Goal: Transaction & Acquisition: Obtain resource

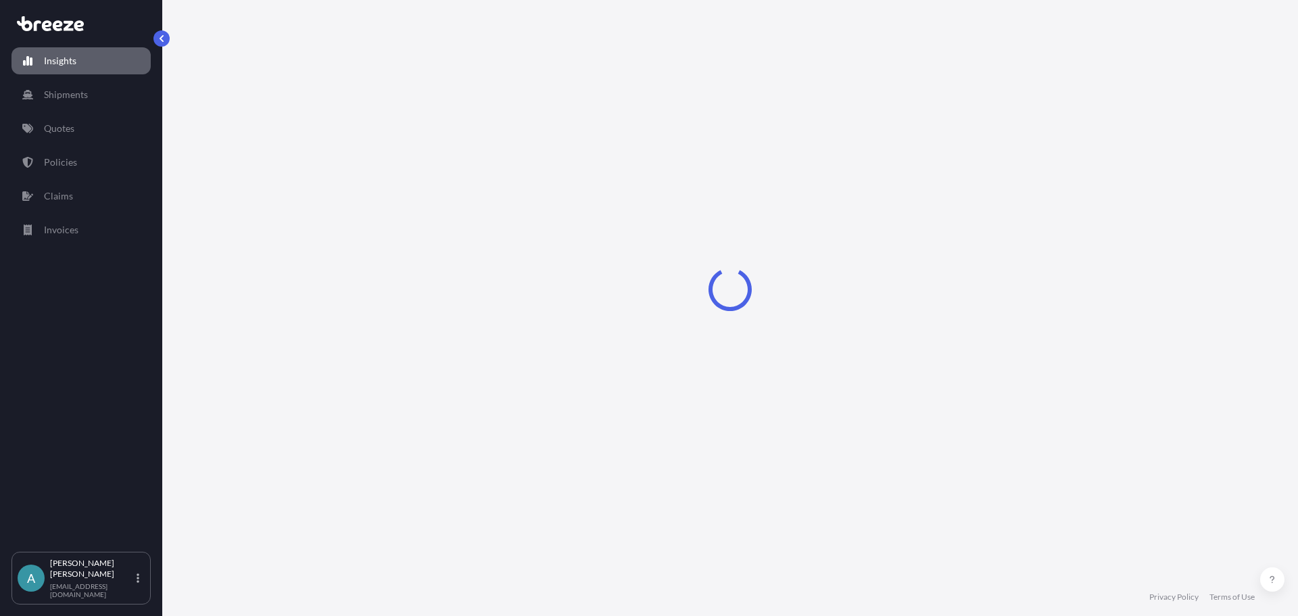
select select "2025"
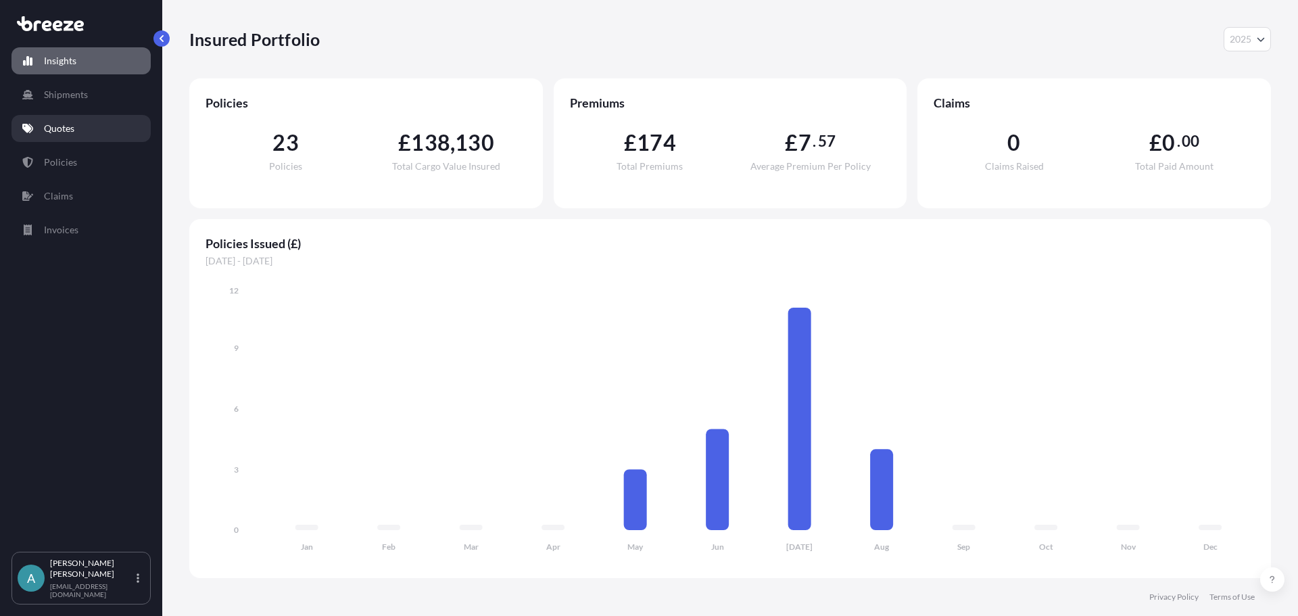
click at [66, 124] on p "Quotes" at bounding box center [59, 129] width 30 height 14
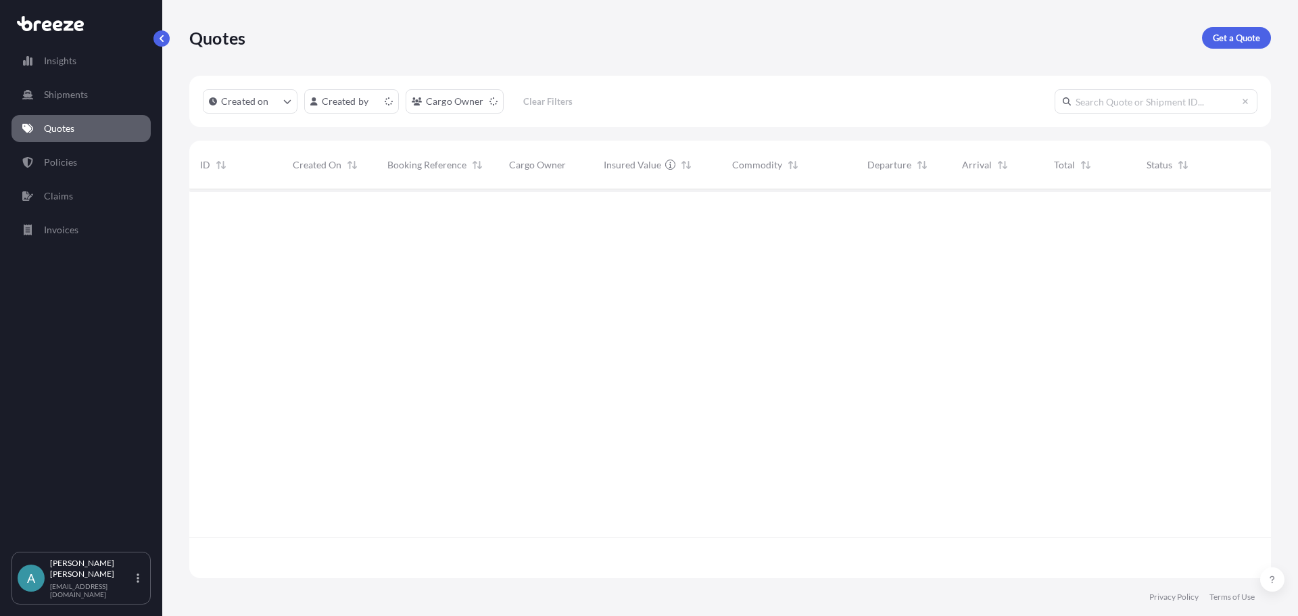
scroll to position [386, 1072]
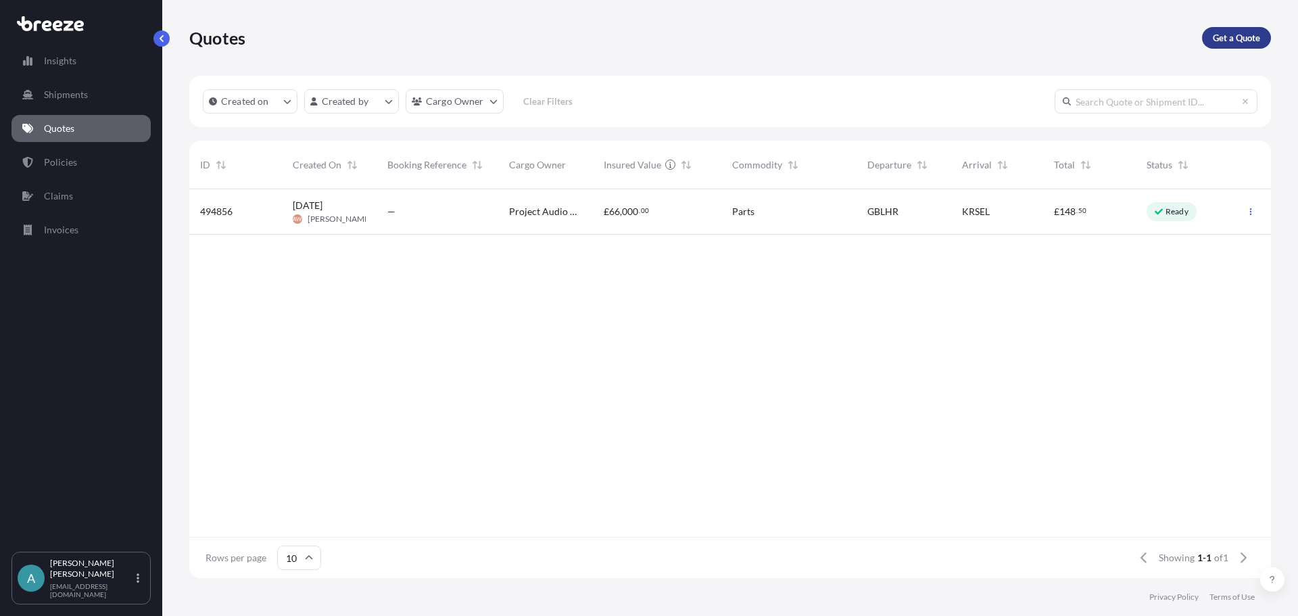
click at [1220, 39] on p "Get a Quote" at bounding box center [1236, 38] width 47 height 14
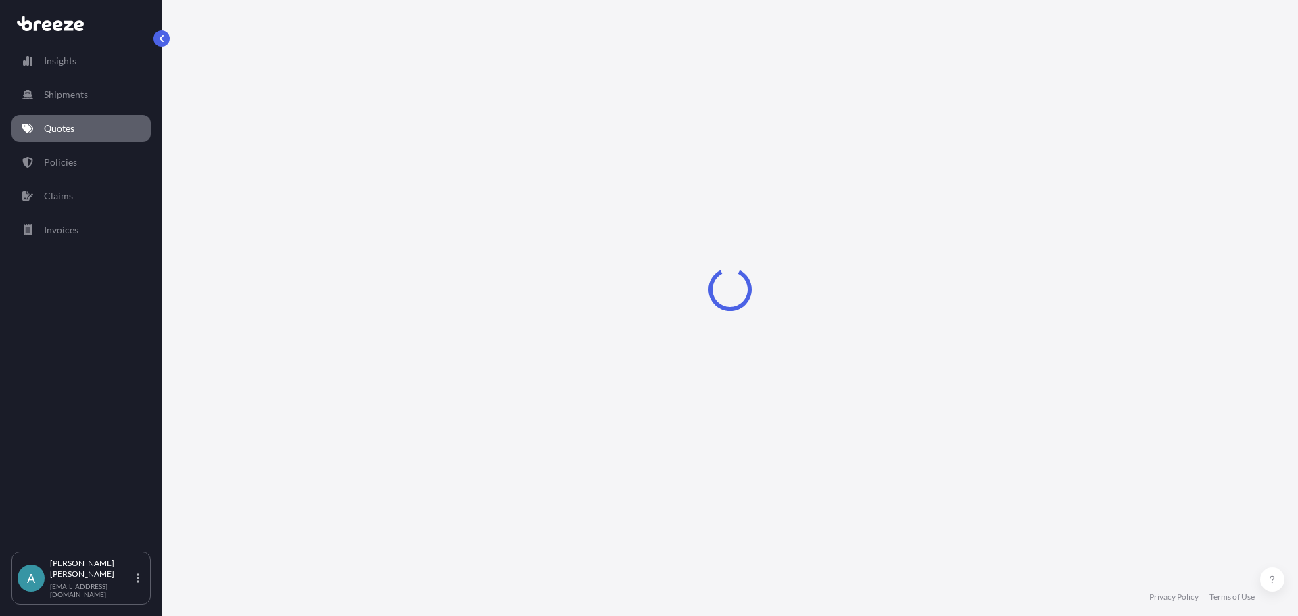
select select "Sea"
select select "1"
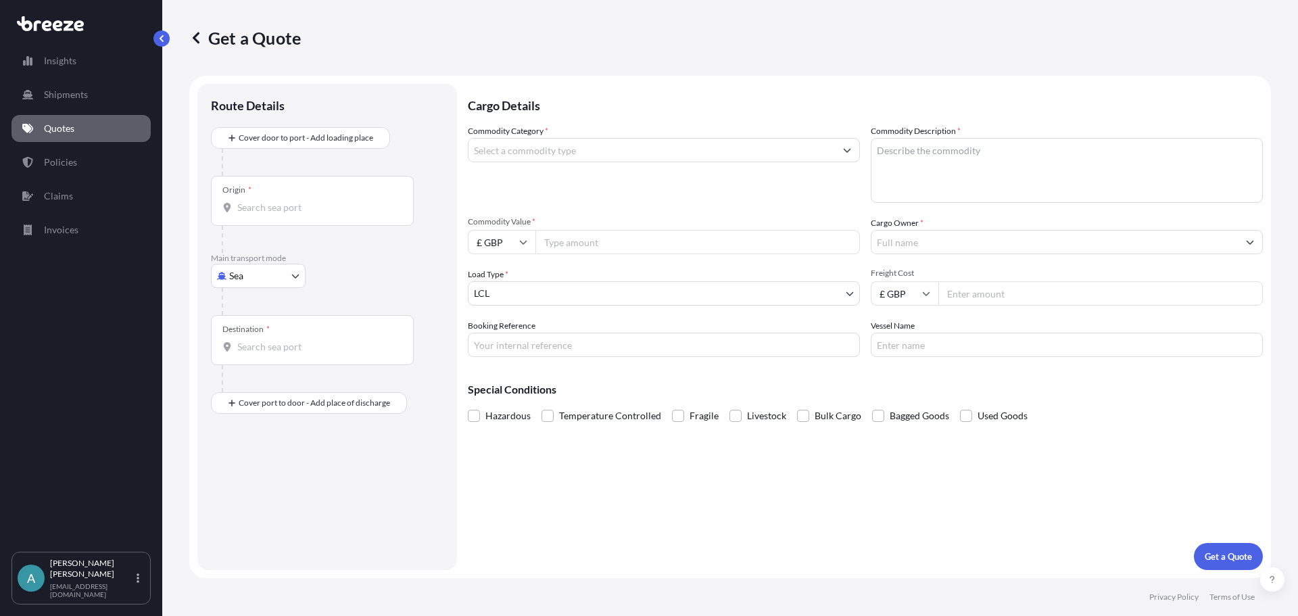
click at [524, 153] on input "Commodity Category *" at bounding box center [652, 150] width 366 height 24
click at [581, 151] on input "Commodity Category *" at bounding box center [652, 150] width 366 height 24
click at [602, 154] on input "Commodity Category *" at bounding box center [652, 150] width 366 height 24
type input "Electronic Integrated Circuits"
click at [927, 142] on textarea "Commodity Description *" at bounding box center [1067, 170] width 392 height 65
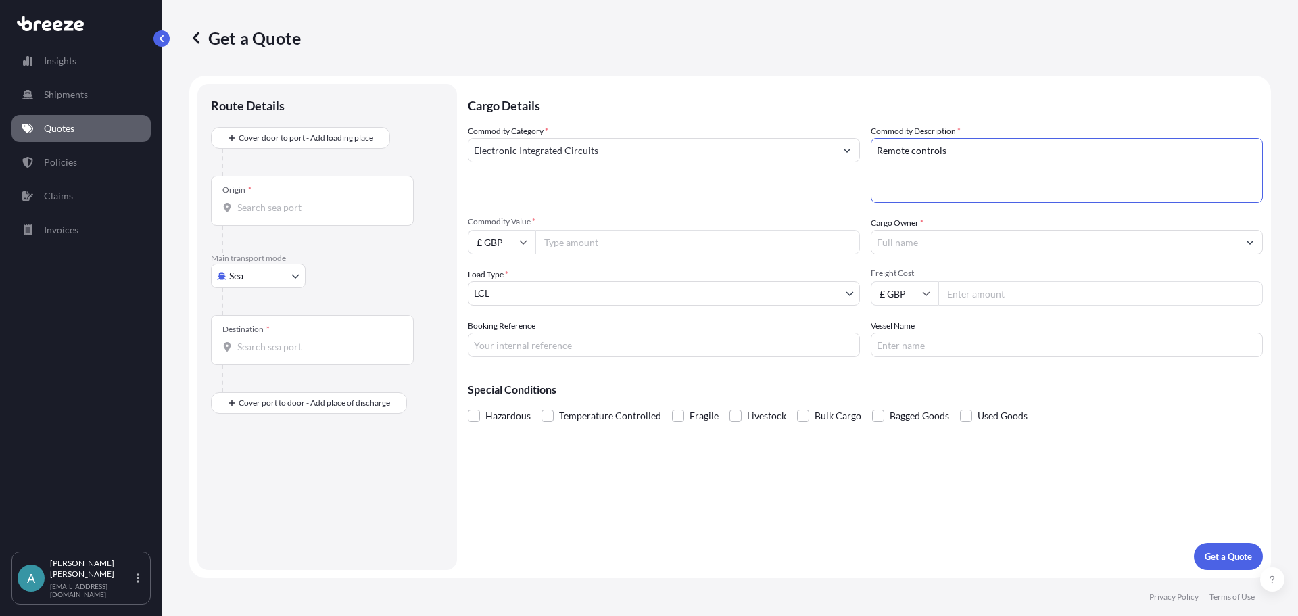
type textarea "Remote controls"
click at [667, 243] on input "Commodity Value *" at bounding box center [697, 242] width 325 height 24
click at [647, 234] on input "Commodity Value *" at bounding box center [697, 242] width 325 height 24
paste input "812.97"
type input "812.97"
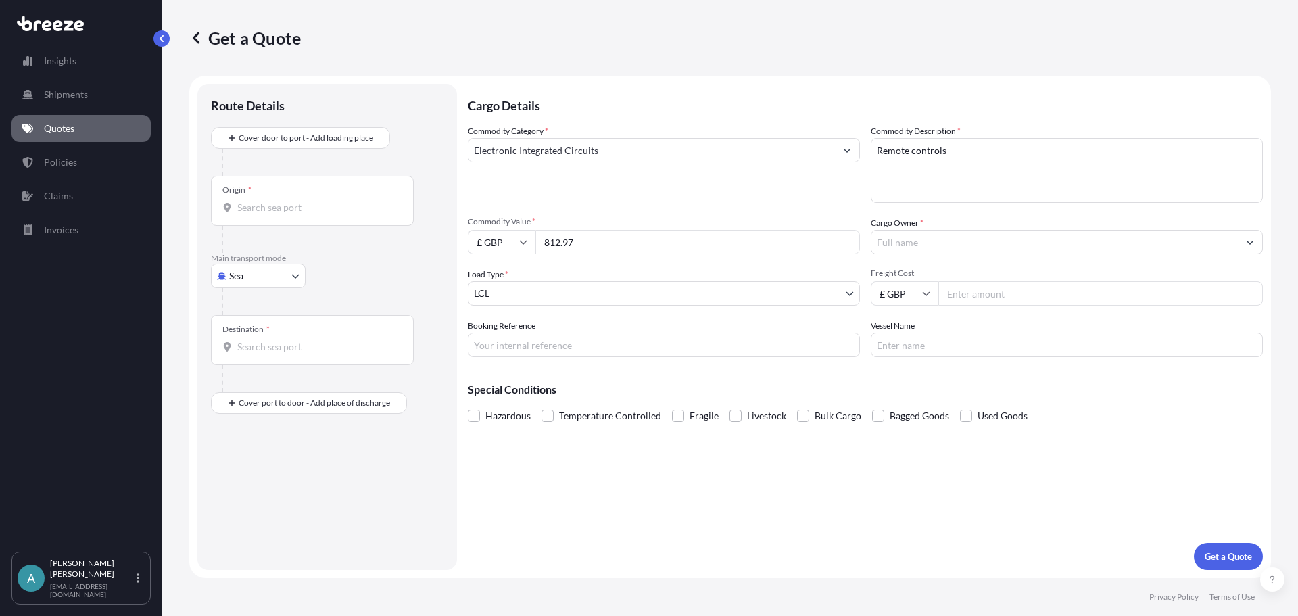
click at [651, 201] on div "Commodity Category * Electronic Integrated Circuits" at bounding box center [664, 163] width 392 height 78
click at [1006, 293] on input "Freight Cost" at bounding box center [1100, 293] width 325 height 24
click at [988, 303] on input "Freight Cost" at bounding box center [1100, 293] width 325 height 24
type input "79.88"
click at [943, 375] on div "Special Conditions Hazardous Temperature Controlled Fragile Livestock Bulk Carg…" at bounding box center [865, 397] width 795 height 58
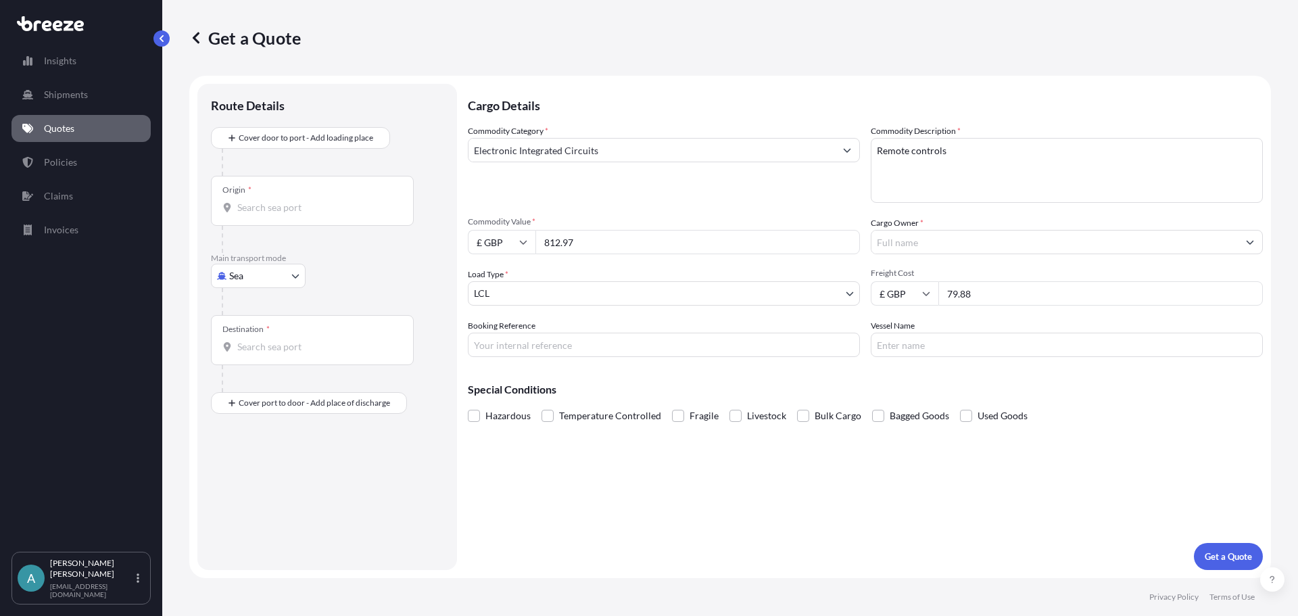
click at [910, 247] on input "Cargo Owner *" at bounding box center [1055, 242] width 366 height 24
type input "Wiltsgrove Limited"
click at [561, 336] on input "Booking Reference" at bounding box center [664, 345] width 392 height 24
click at [534, 343] on input "Booking Reference" at bounding box center [664, 345] width 392 height 24
paste input "BRI250000508"
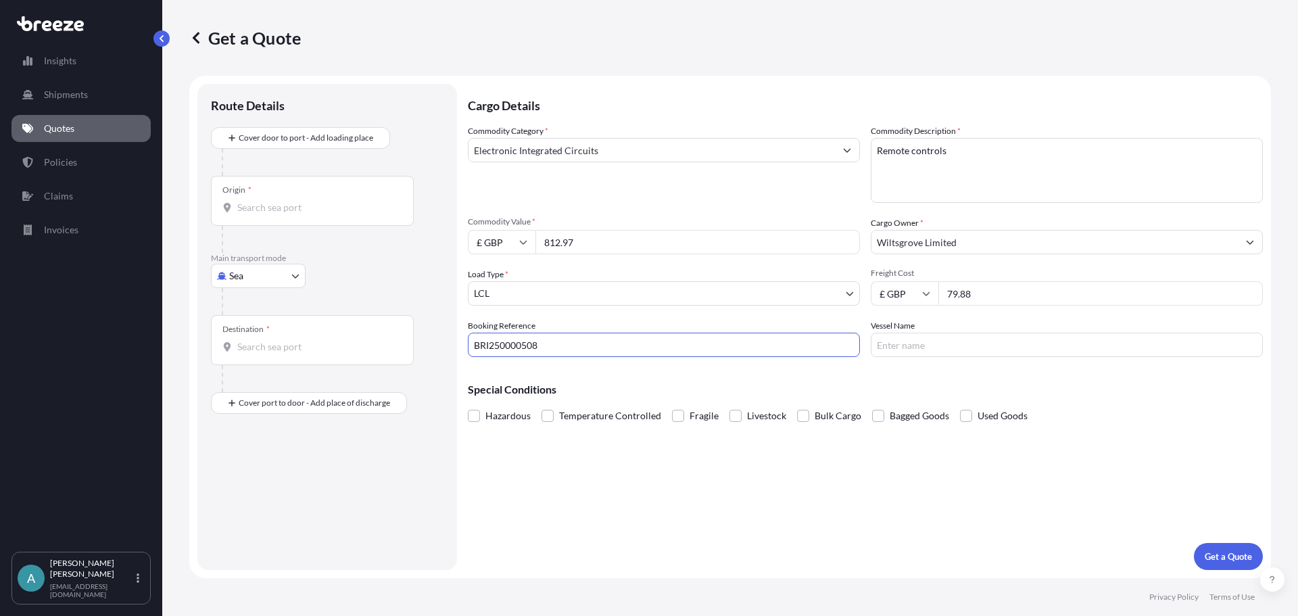
type input "BRI250000508"
click at [586, 468] on div "Cargo Details Commodity Category * Electronic Integrated Circuits Commodity Des…" at bounding box center [865, 327] width 795 height 486
click at [789, 377] on div "Special Conditions Hazardous Temperature Controlled Fragile Livestock Bulk Carg…" at bounding box center [865, 397] width 795 height 58
click at [856, 374] on div "Special Conditions Hazardous Temperature Controlled Fragile Livestock Bulk Carg…" at bounding box center [865, 397] width 795 height 58
click at [909, 346] on input "Vessel Name" at bounding box center [1067, 345] width 392 height 24
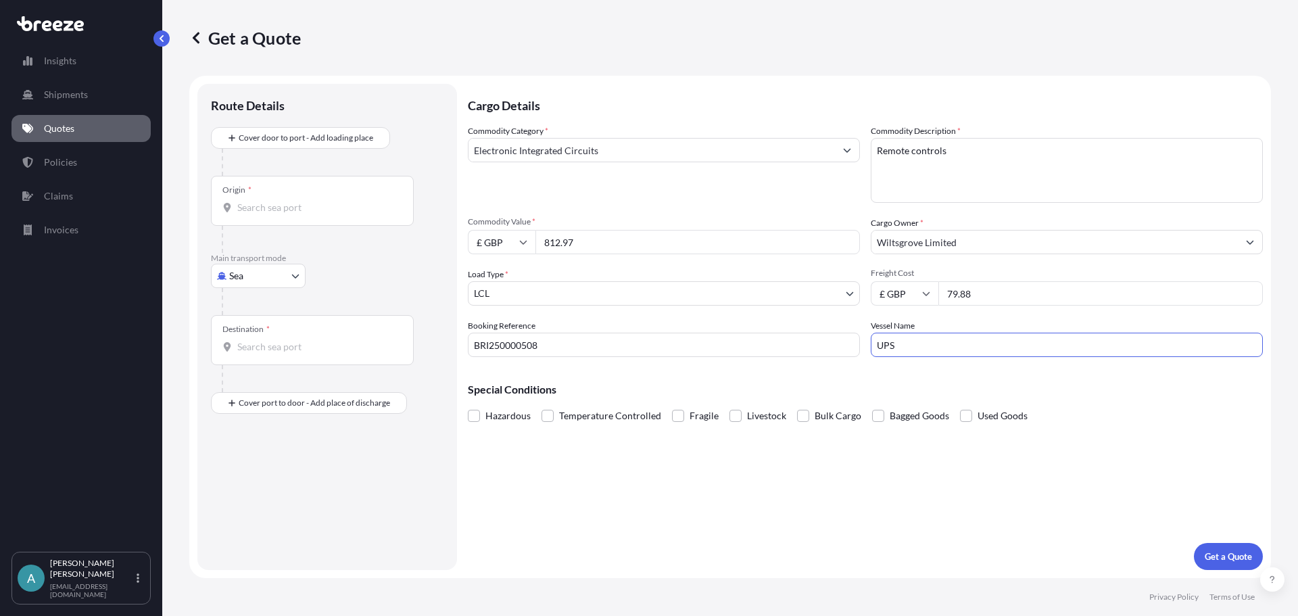
click at [922, 354] on input "UPS" at bounding box center [1067, 345] width 392 height 24
type input "UPS - 1Z290V556897133399"
click at [926, 375] on div "Special Conditions Hazardous Temperature Controlled Fragile Livestock Bulk Carg…" at bounding box center [865, 397] width 795 height 58
click at [1235, 567] on button "Get a Quote" at bounding box center [1228, 556] width 69 height 27
click at [248, 283] on body "Insights Shipments Quotes Policies Claims Invoices A [PERSON_NAME] [EMAIL_ADDRE…" at bounding box center [649, 308] width 1298 height 616
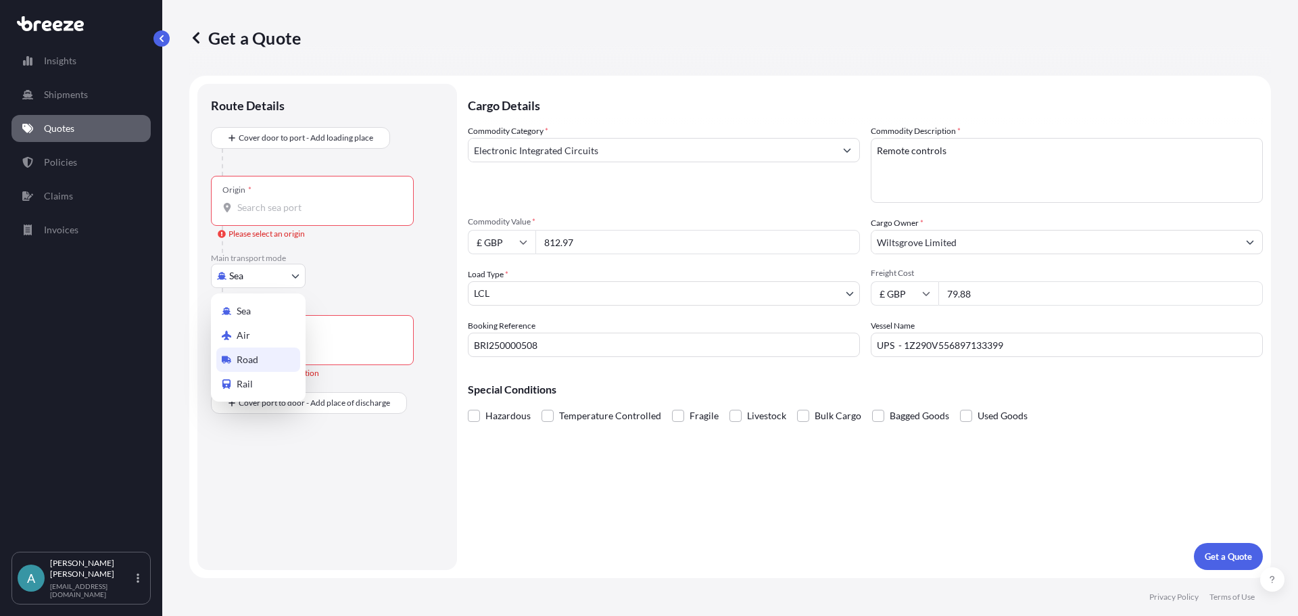
click at [263, 366] on div "Road" at bounding box center [258, 360] width 84 height 24
select select "Road"
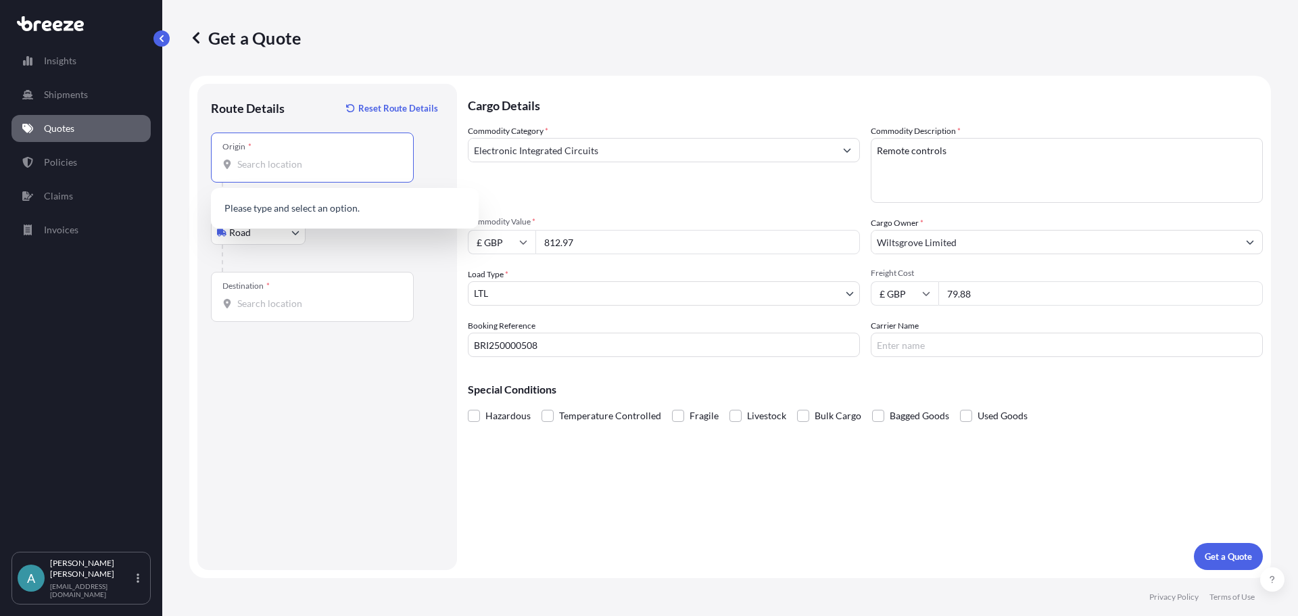
click at [272, 164] on input "Origin *" at bounding box center [317, 165] width 160 height 14
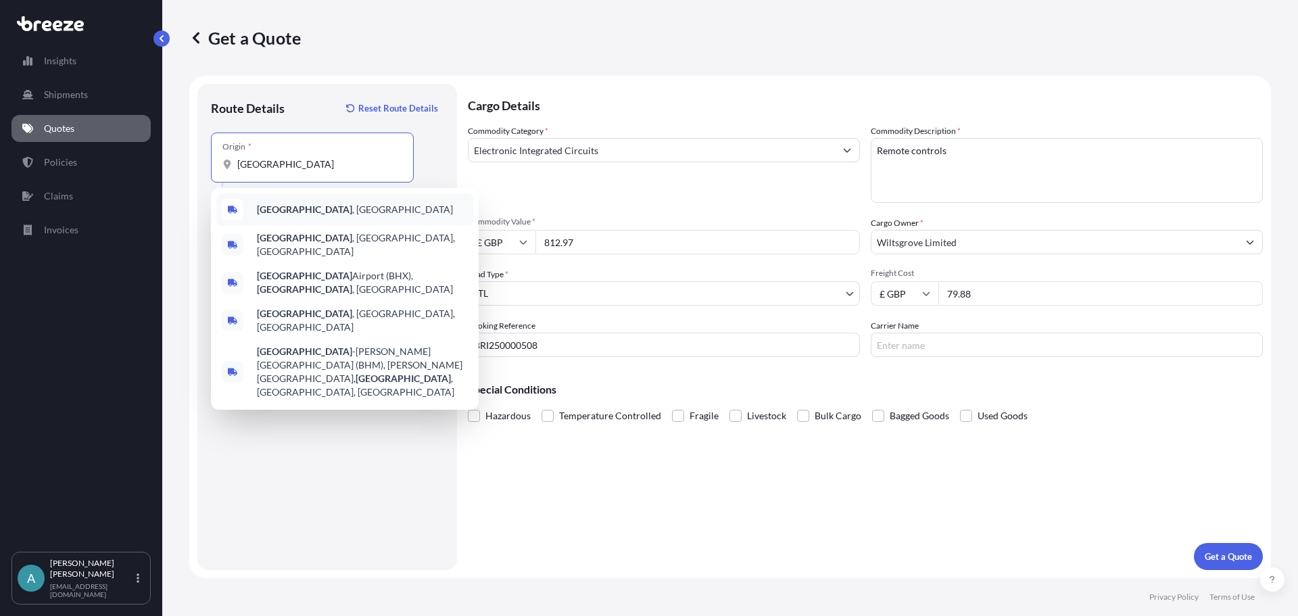
click at [284, 203] on span "[GEOGRAPHIC_DATA] , [GEOGRAPHIC_DATA]" at bounding box center [355, 210] width 196 height 14
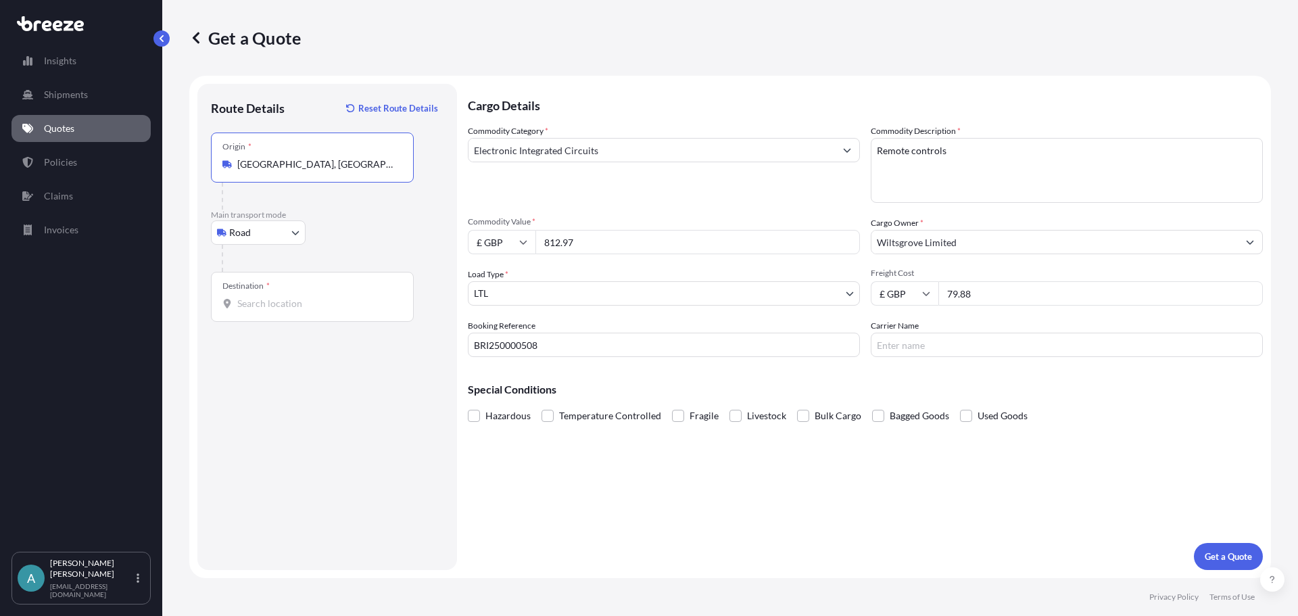
type input "[GEOGRAPHIC_DATA], [GEOGRAPHIC_DATA]"
click at [257, 305] on input "Destination *" at bounding box center [317, 304] width 160 height 14
type input "G"
click at [358, 304] on input "Destination * Please select a destination" at bounding box center [317, 304] width 160 height 14
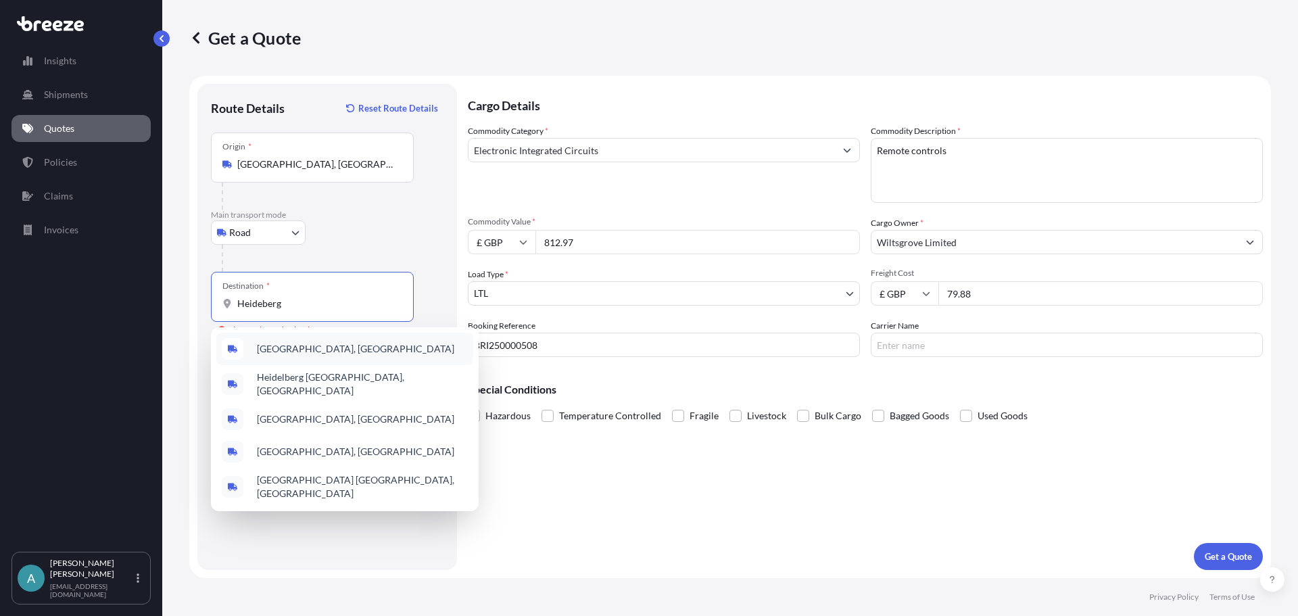
click at [310, 358] on div "[GEOGRAPHIC_DATA], [GEOGRAPHIC_DATA]" at bounding box center [344, 349] width 257 height 32
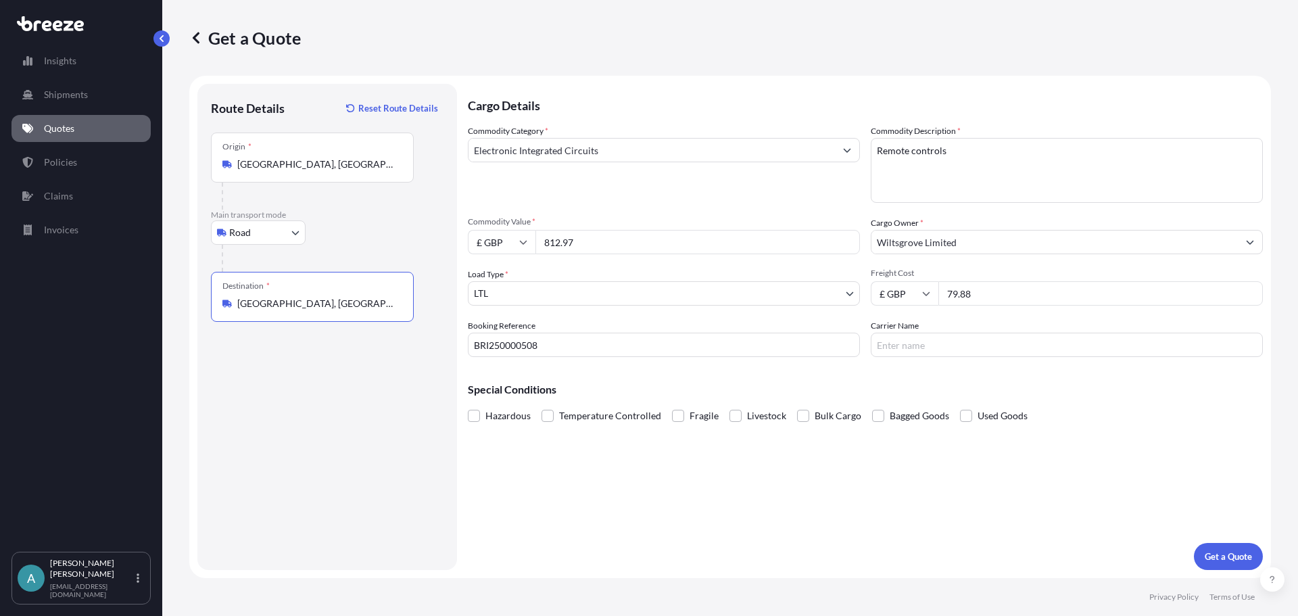
type input "[GEOGRAPHIC_DATA], [GEOGRAPHIC_DATA]"
drag, startPoint x: 723, startPoint y: 502, endPoint x: 962, endPoint y: 479, distance: 239.8
click at [728, 503] on div "Cargo Details Commodity Category * Electronic Integrated Circuits Commodity Des…" at bounding box center [865, 327] width 795 height 486
click at [937, 351] on input "Carrier Name" at bounding box center [1067, 345] width 392 height 24
type input "UPS"
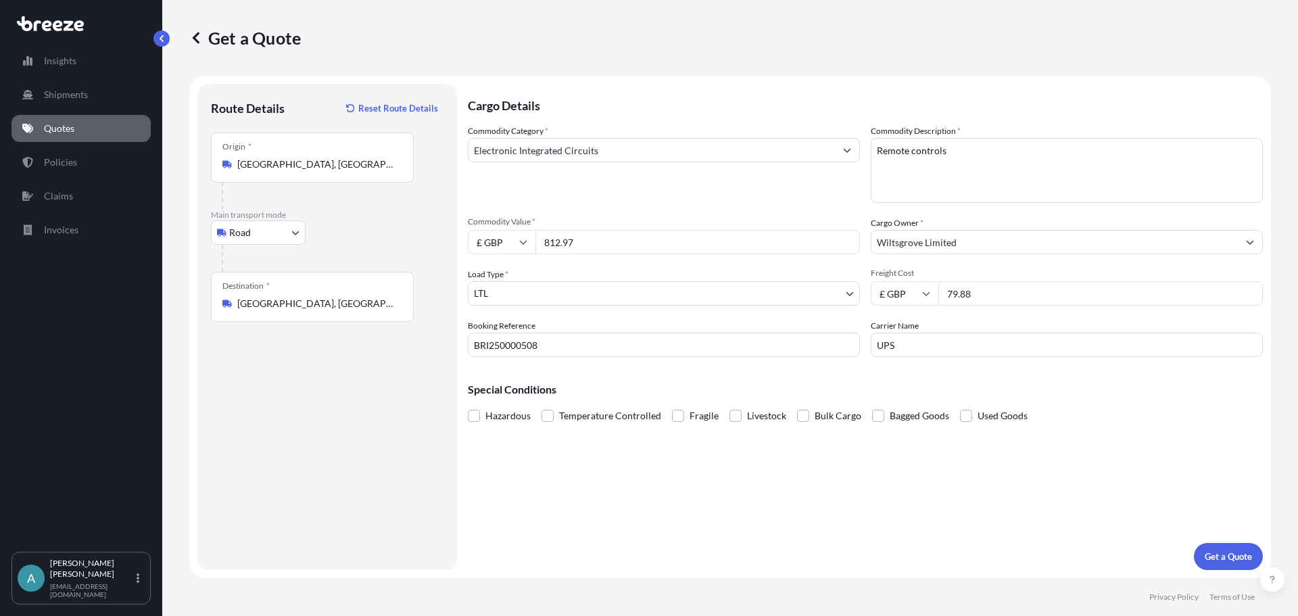
click at [1042, 527] on div "Cargo Details Commodity Category * Electronic Integrated Circuits Commodity Des…" at bounding box center [865, 327] width 795 height 486
click at [1218, 552] on p "Get a Quote" at bounding box center [1228, 557] width 47 height 14
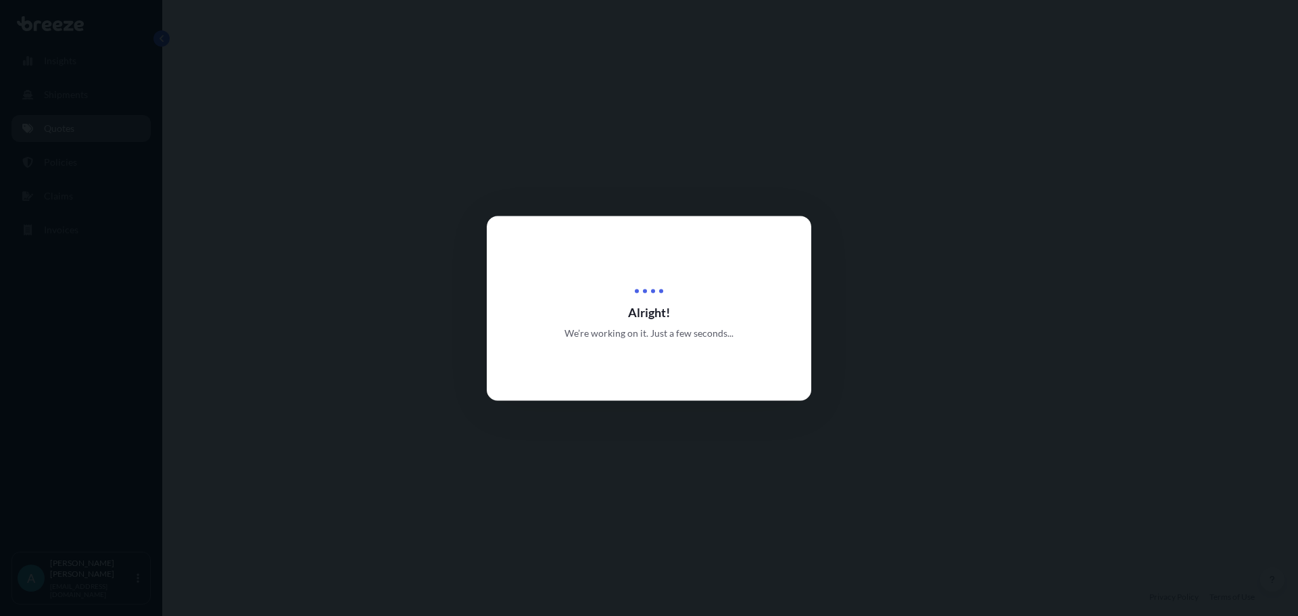
select select "Road"
select select "1"
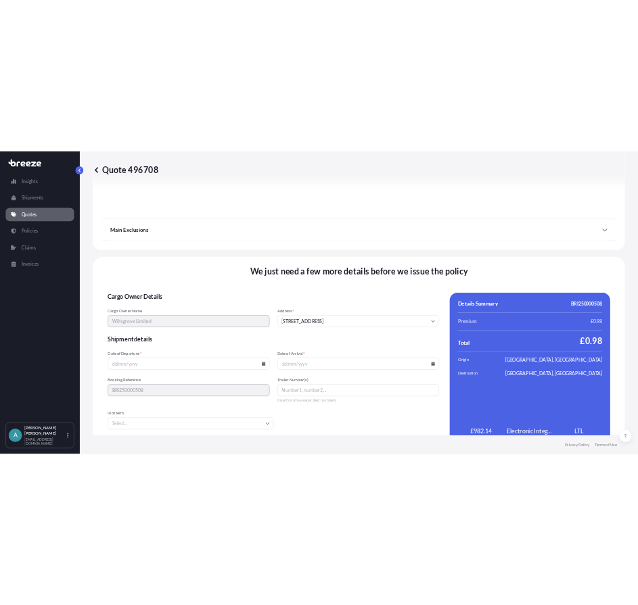
scroll to position [1530, 0]
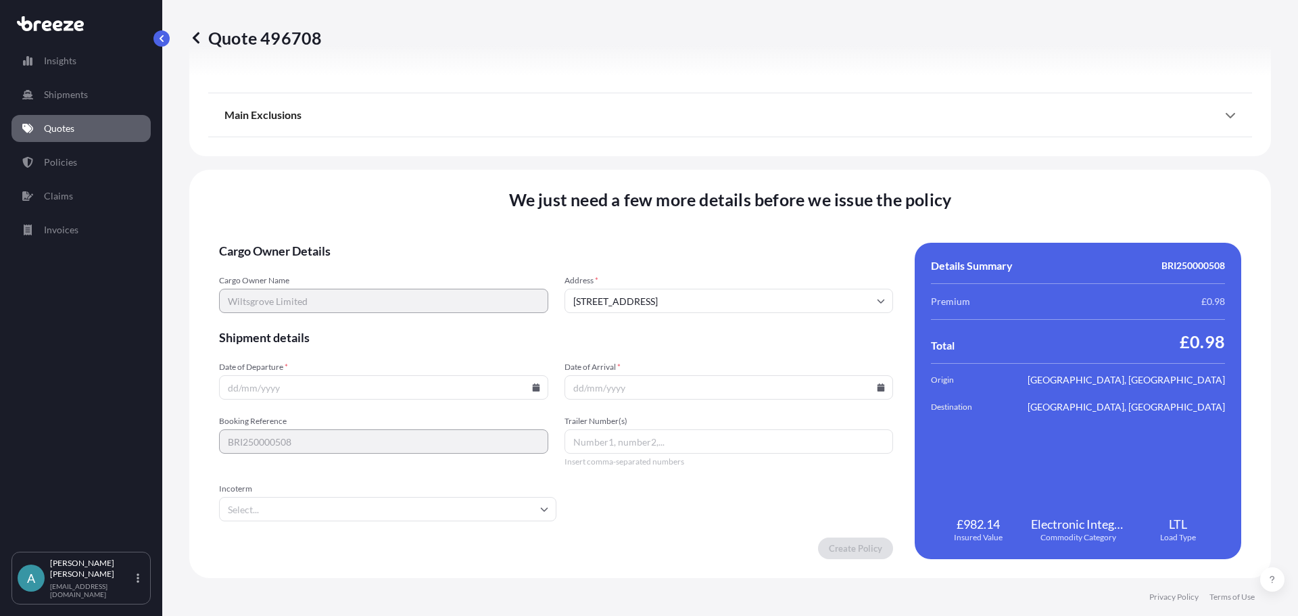
click at [338, 389] on input "Date of Departure *" at bounding box center [383, 387] width 329 height 24
click at [538, 386] on input "Date of Departure *" at bounding box center [383, 387] width 329 height 24
click at [538, 385] on input "Date of Departure *" at bounding box center [383, 387] width 329 height 24
click at [535, 387] on icon at bounding box center [535, 387] width 7 height 8
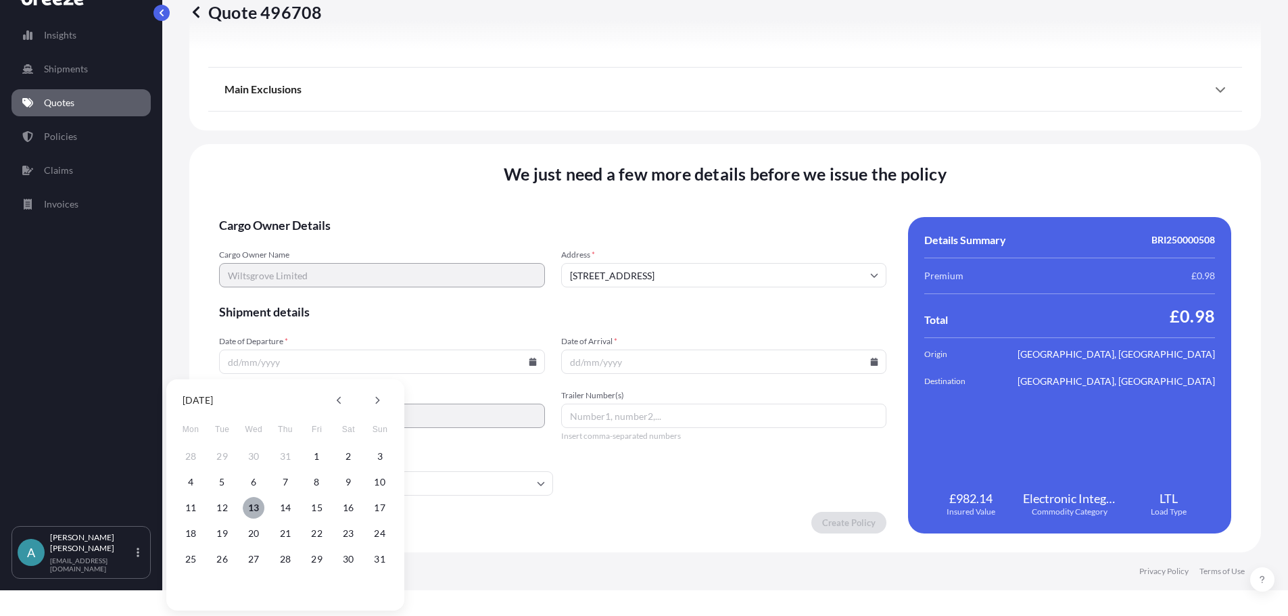
click at [254, 507] on button "13" at bounding box center [254, 508] width 22 height 22
type input "[DATE]"
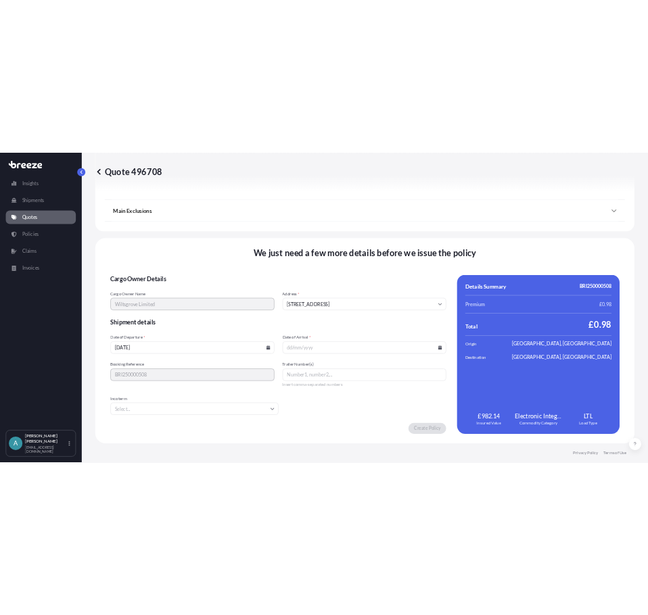
scroll to position [0, 0]
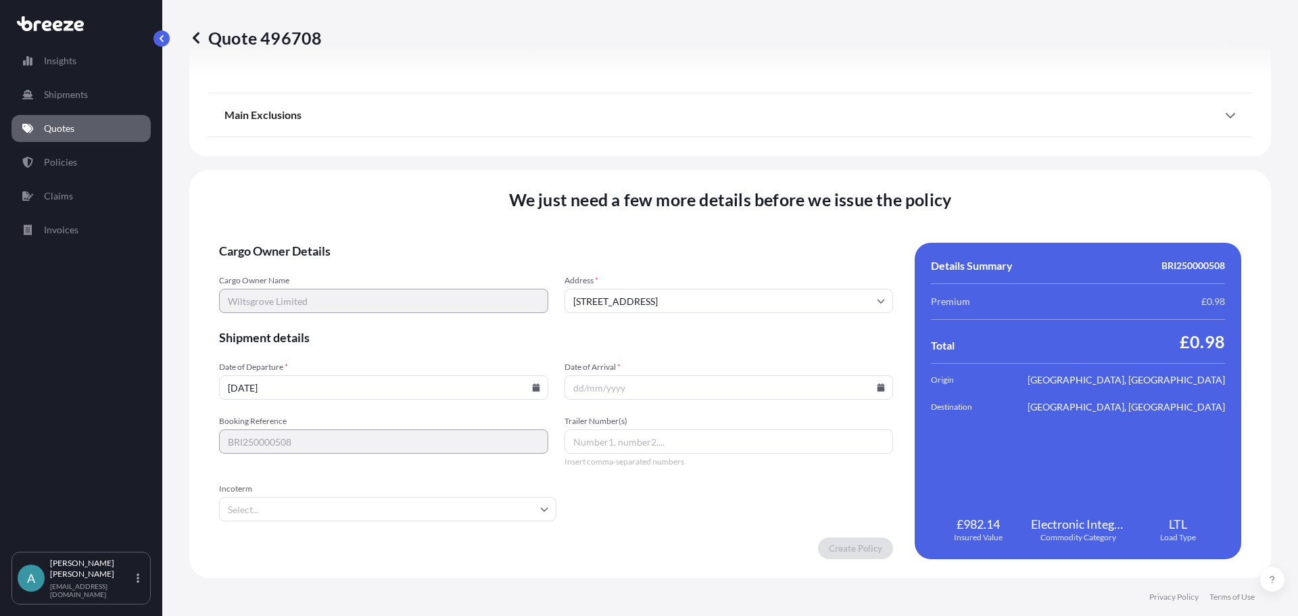
click at [638, 384] on input "Date of Arrival *" at bounding box center [729, 387] width 329 height 24
click at [878, 387] on icon at bounding box center [881, 387] width 7 height 8
click at [688, 294] on button "20" at bounding box center [693, 293] width 22 height 22
type input "[DATE]"
click at [667, 477] on form "Cargo Owner Details Cargo Owner Name Wiltsgrove Limited Address * [STREET_ADDRE…" at bounding box center [556, 401] width 674 height 316
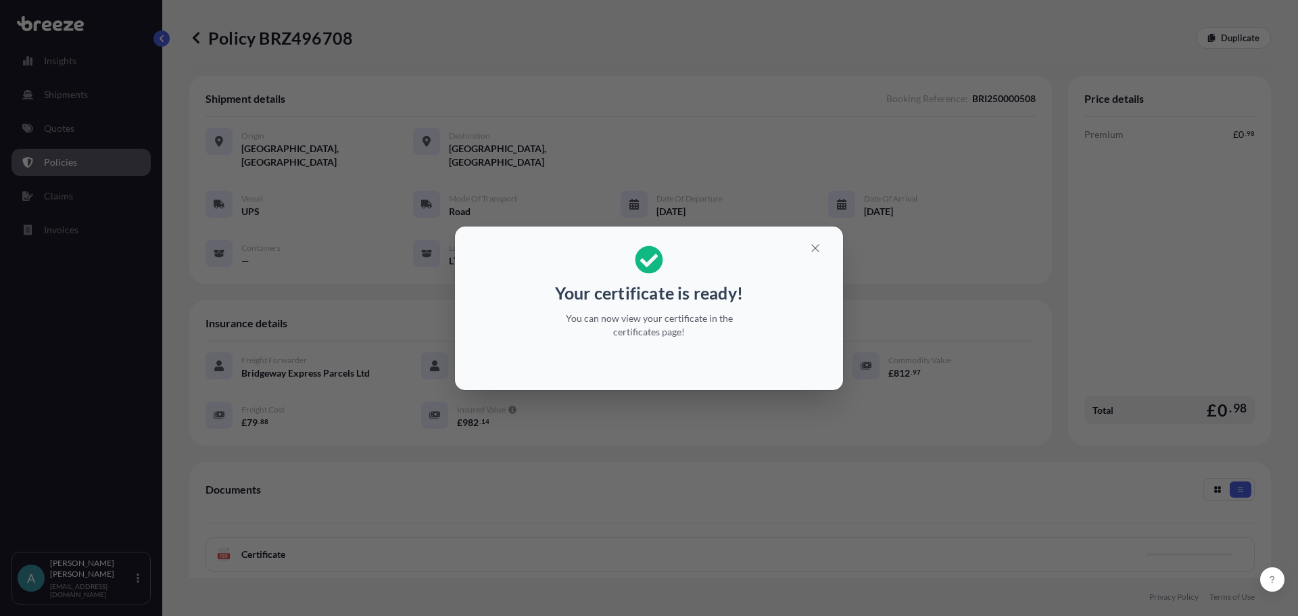
click at [686, 291] on p "Your certificate is ready!" at bounding box center [649, 293] width 188 height 22
click at [1055, 352] on div "Your certificate is ready! You can now view your certificate in the certificate…" at bounding box center [649, 308] width 1298 height 616
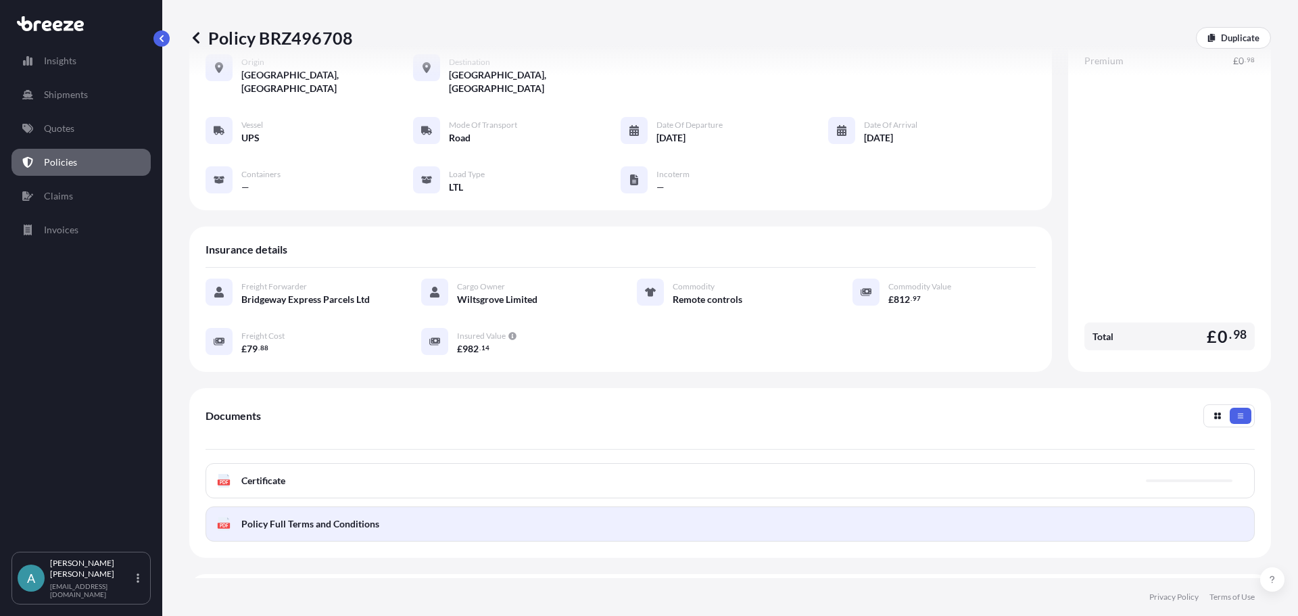
scroll to position [184, 0]
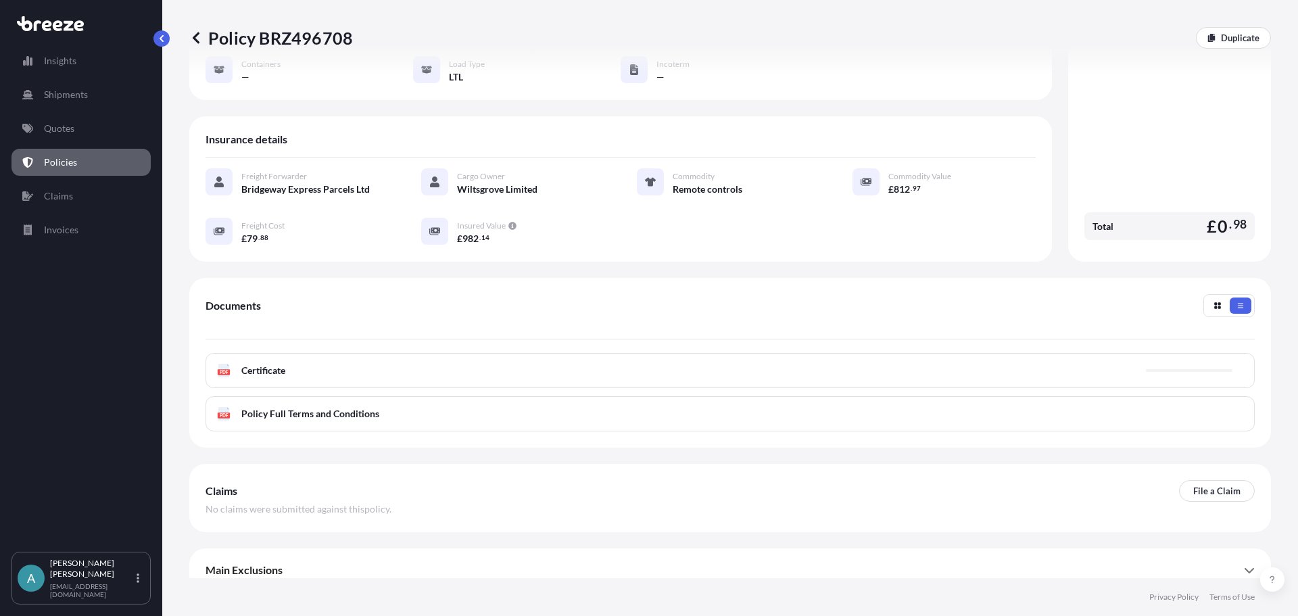
click at [258, 364] on span "Certificate" at bounding box center [263, 371] width 44 height 14
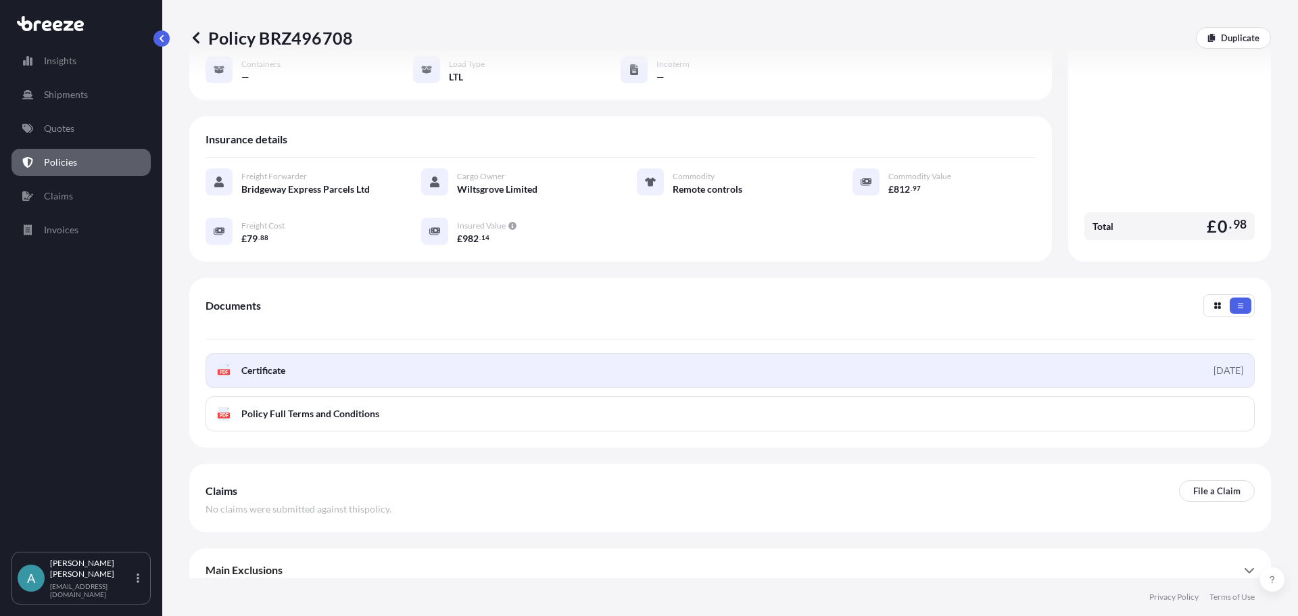
click at [256, 364] on span "Certificate" at bounding box center [263, 371] width 44 height 14
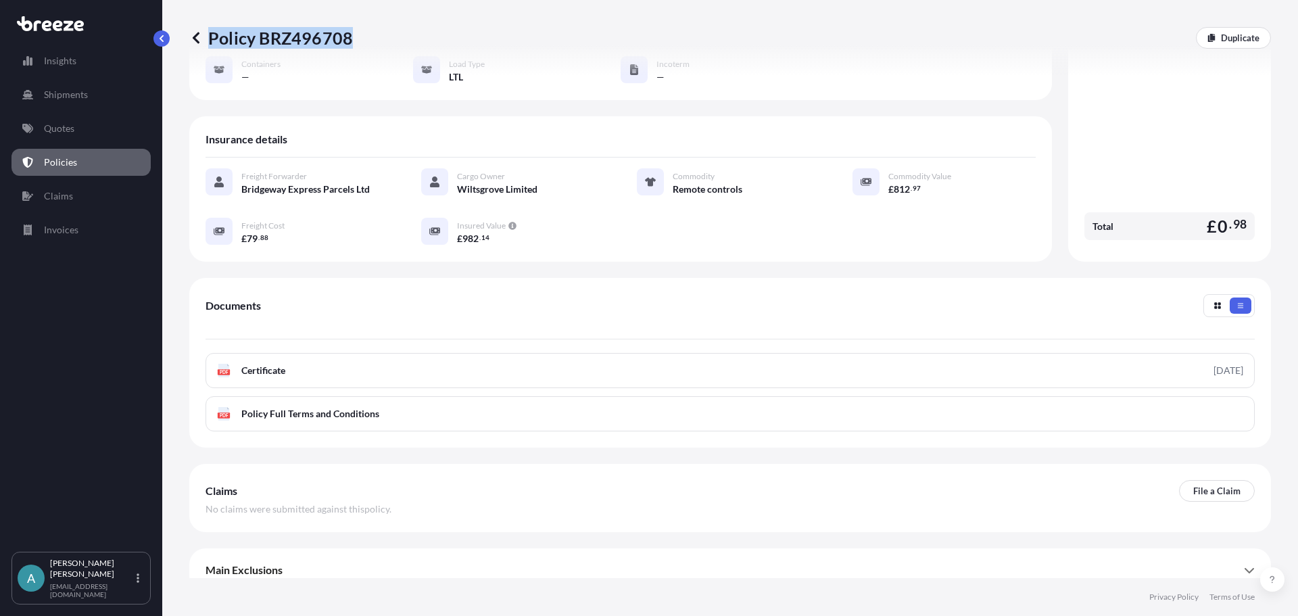
drag, startPoint x: 373, startPoint y: 40, endPoint x: 348, endPoint y: 43, distance: 25.8
click at [348, 43] on div "Policy BRZ496708 Duplicate" at bounding box center [730, 38] width 1082 height 22
copy p "Policy BRZ496708"
